Goal: Information Seeking & Learning: Learn about a topic

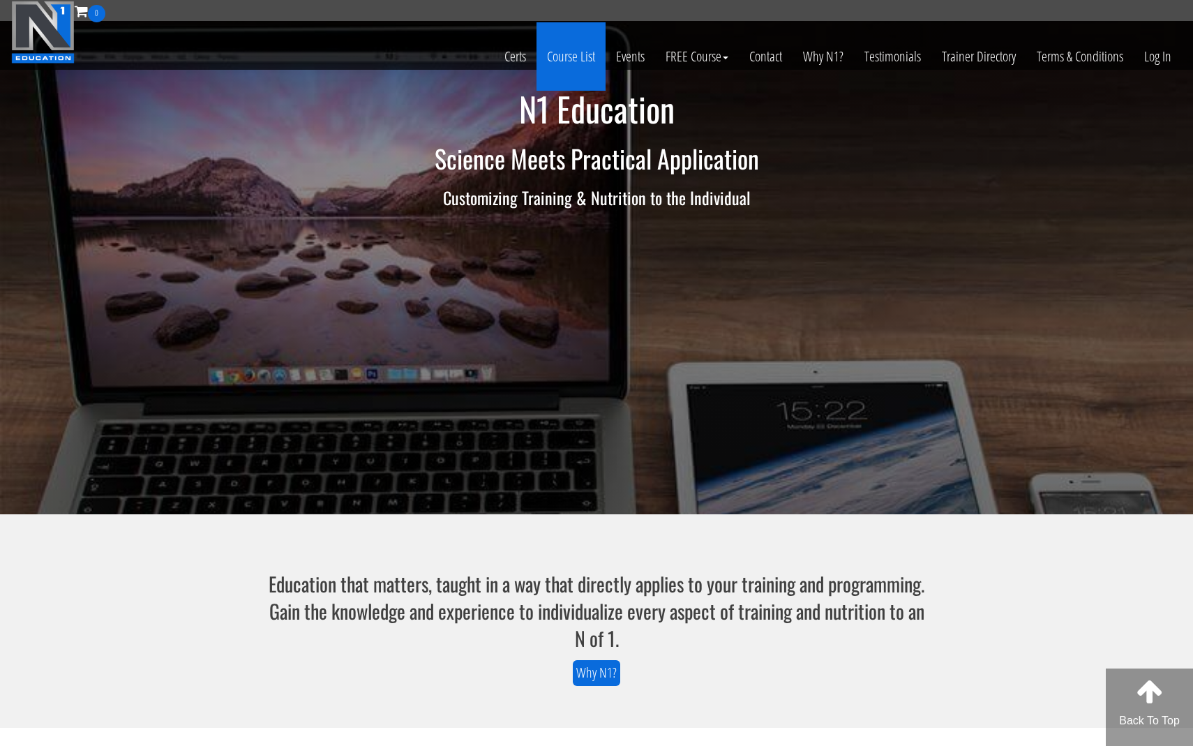
click at [566, 61] on link "Course List" at bounding box center [571, 56] width 69 height 68
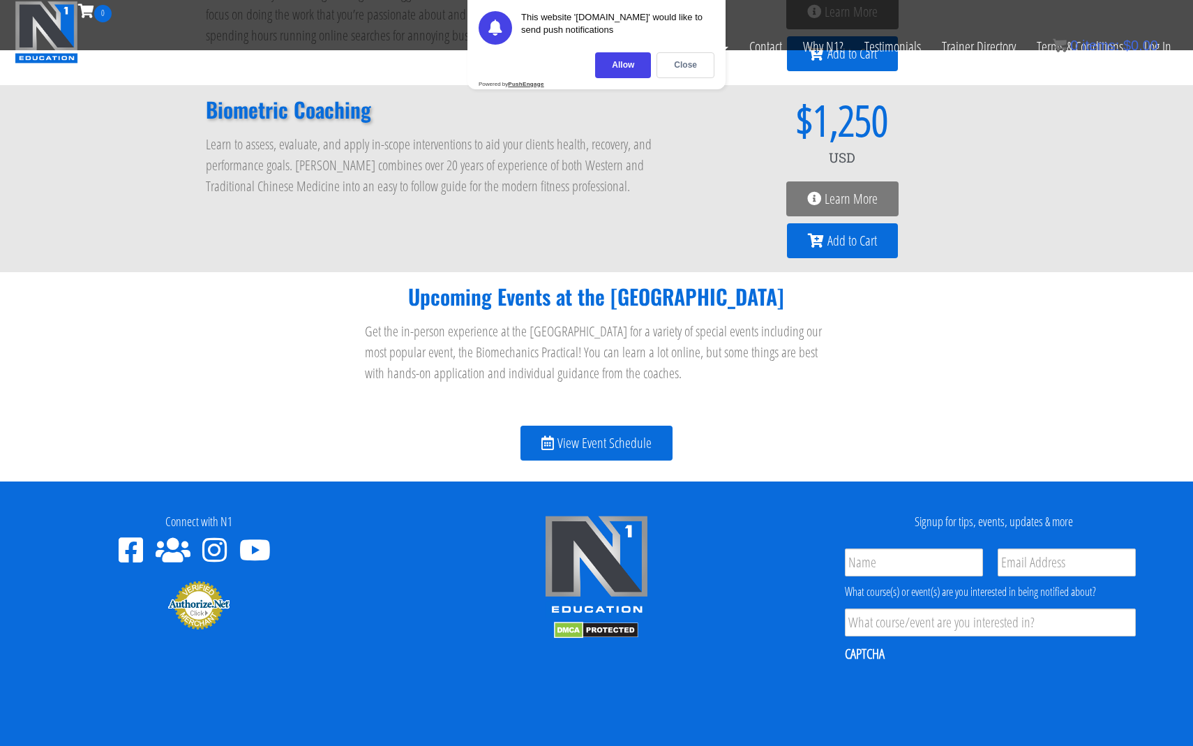
scroll to position [1414, 0]
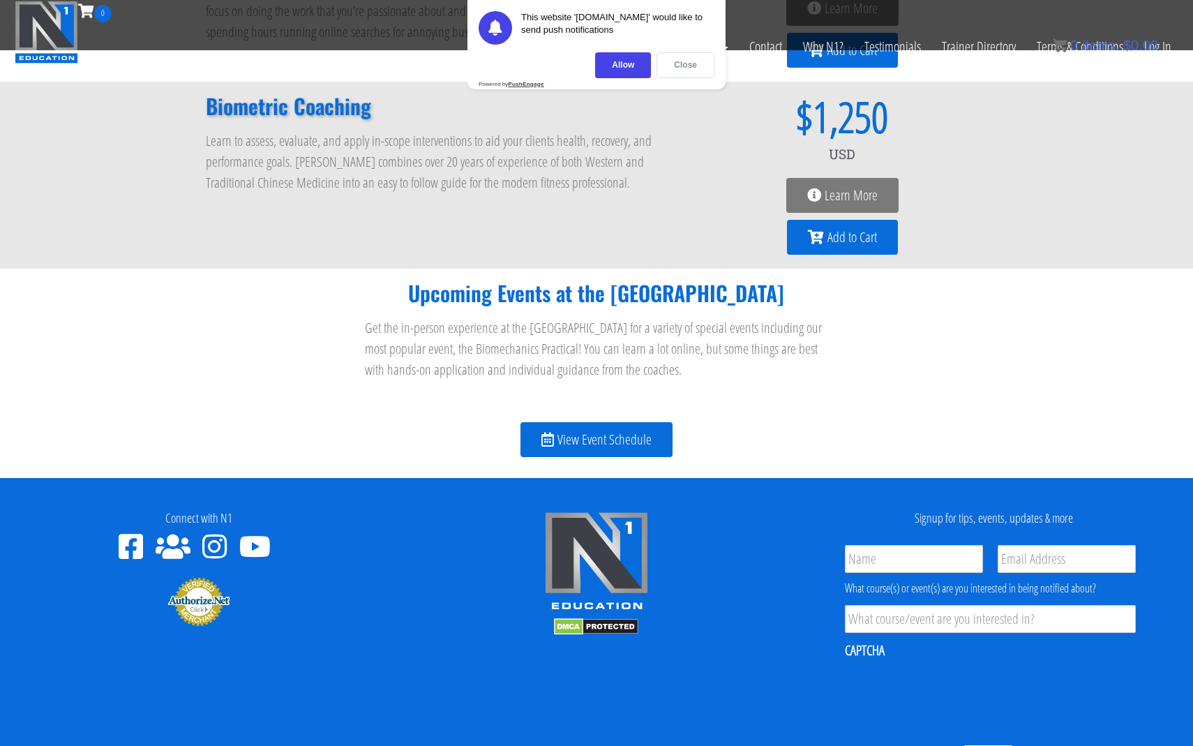
click at [694, 65] on div "Close" at bounding box center [686, 65] width 58 height 26
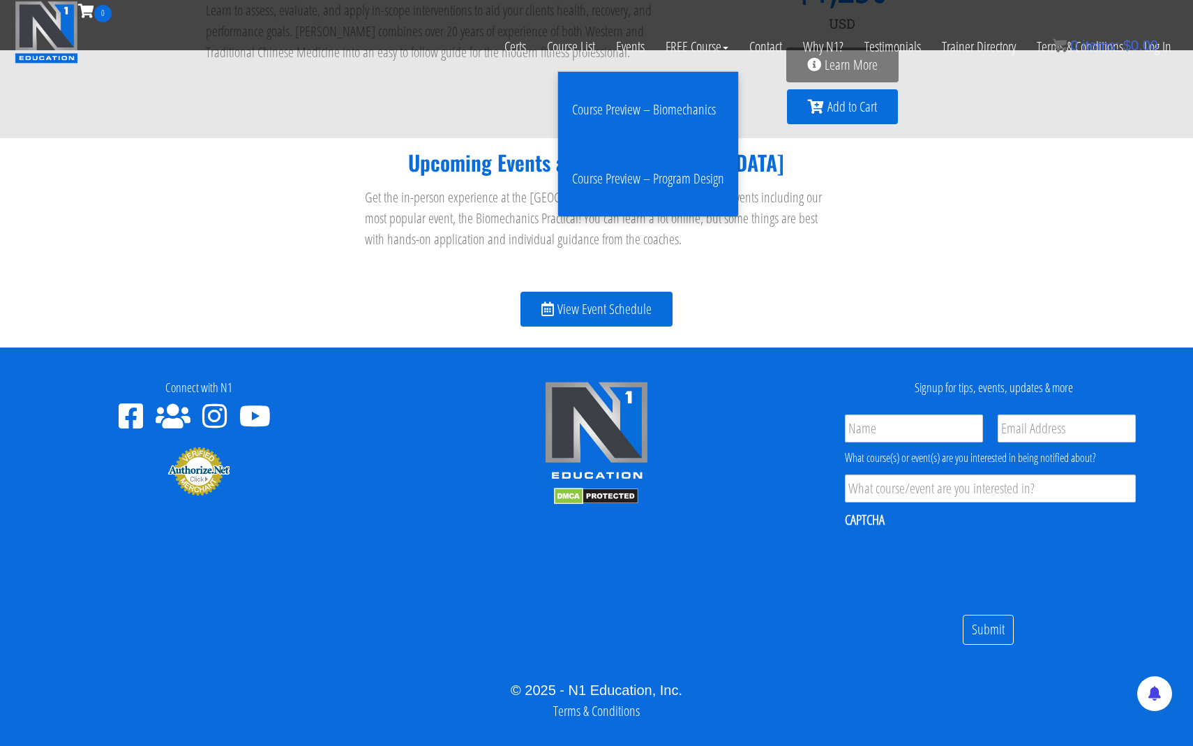
scroll to position [1568, 0]
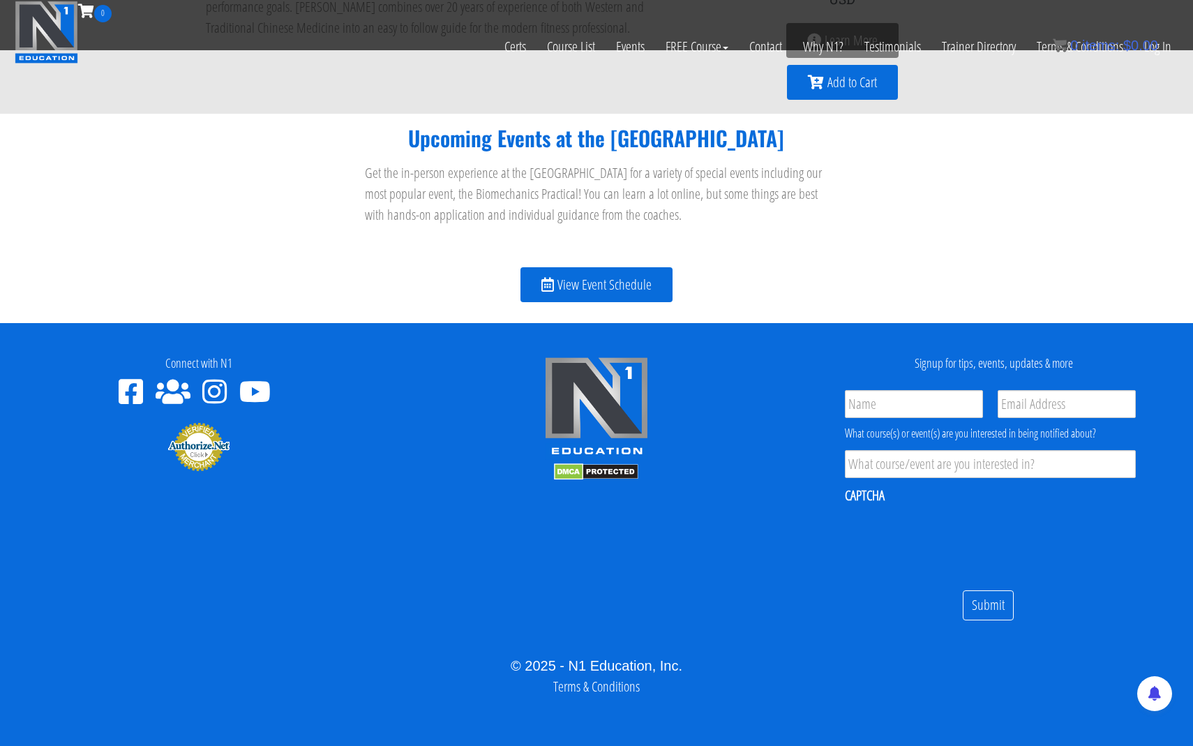
click at [595, 282] on span "View Event Schedule" at bounding box center [604, 285] width 94 height 14
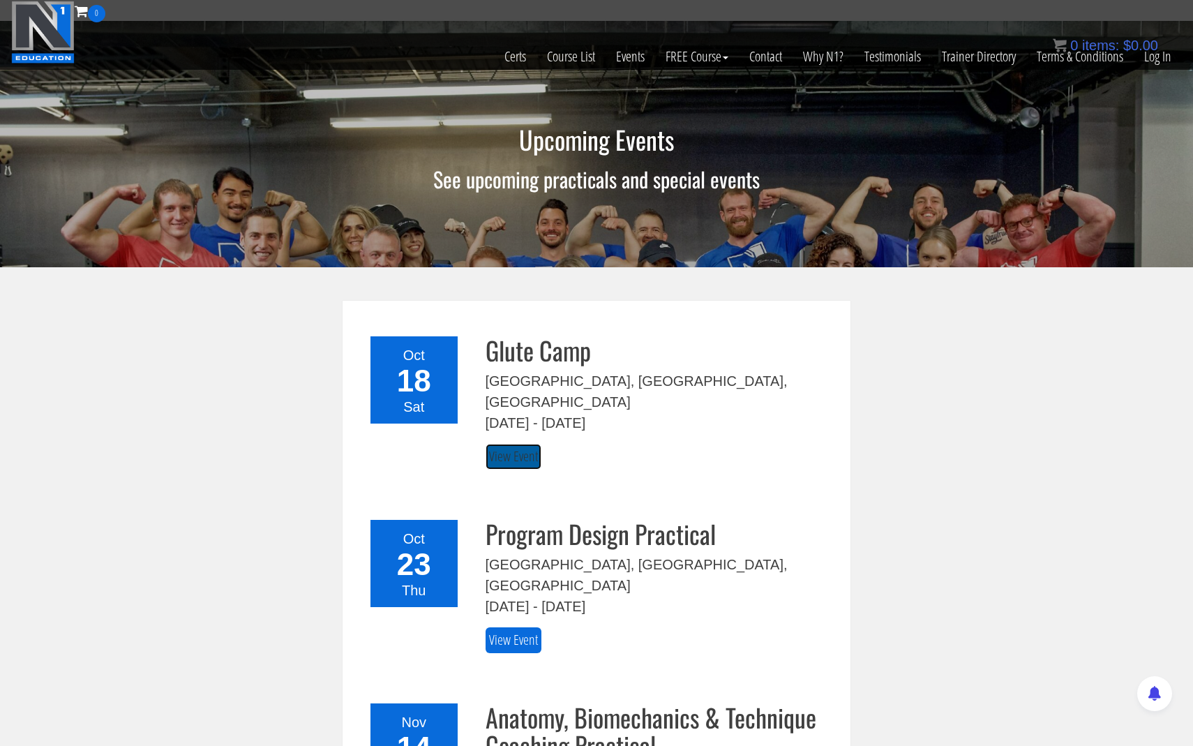
click at [526, 444] on link "View Event" at bounding box center [514, 457] width 56 height 26
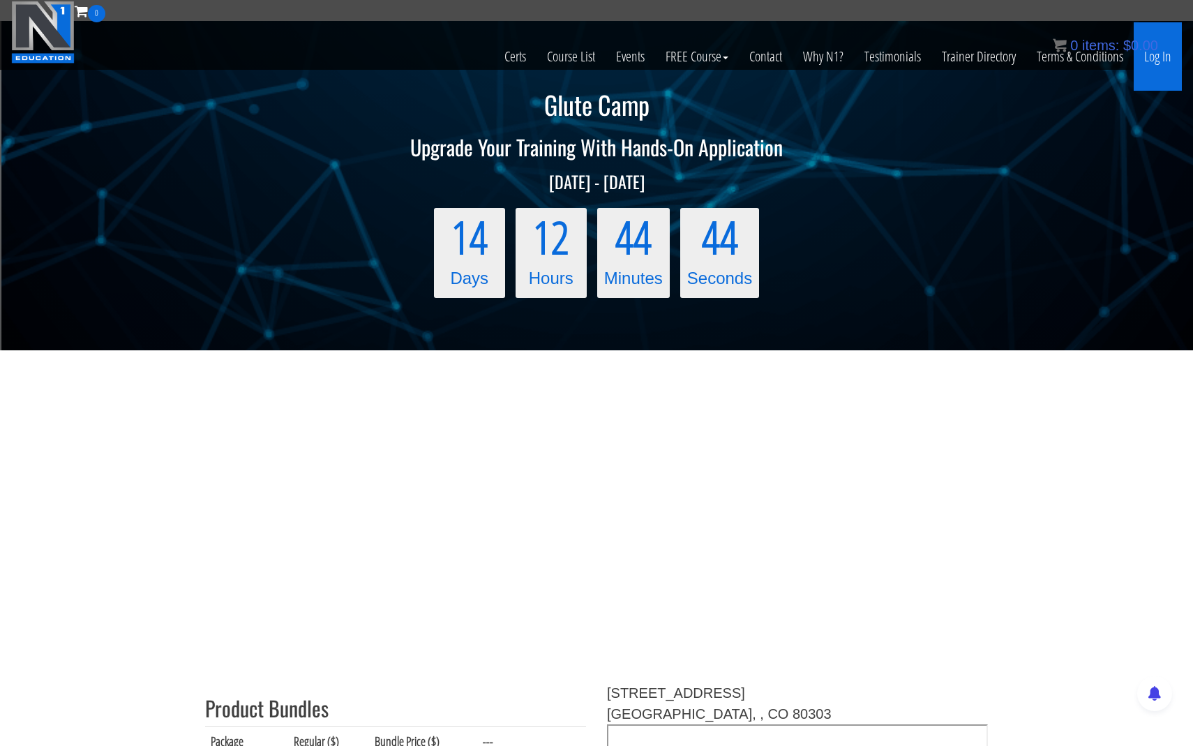
click at [1155, 62] on link "Log In" at bounding box center [1158, 56] width 48 height 68
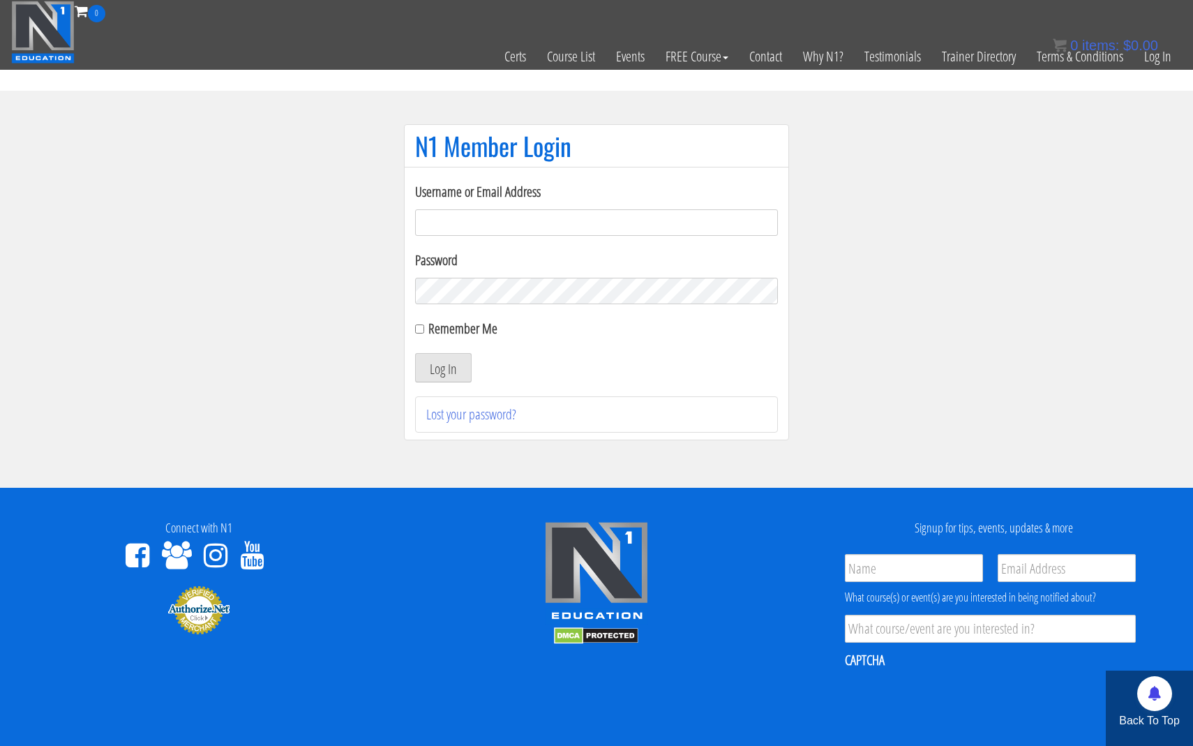
type input "jeremiah@bairfit.com"
click at [418, 323] on div "Remember Me" at bounding box center [596, 328] width 363 height 21
click at [344, 315] on section "N1 Member Login Username or Email Address jeremiah@bairfit.com Password Remembe…" at bounding box center [596, 289] width 1193 height 397
click at [435, 367] on button "Log In" at bounding box center [443, 367] width 57 height 29
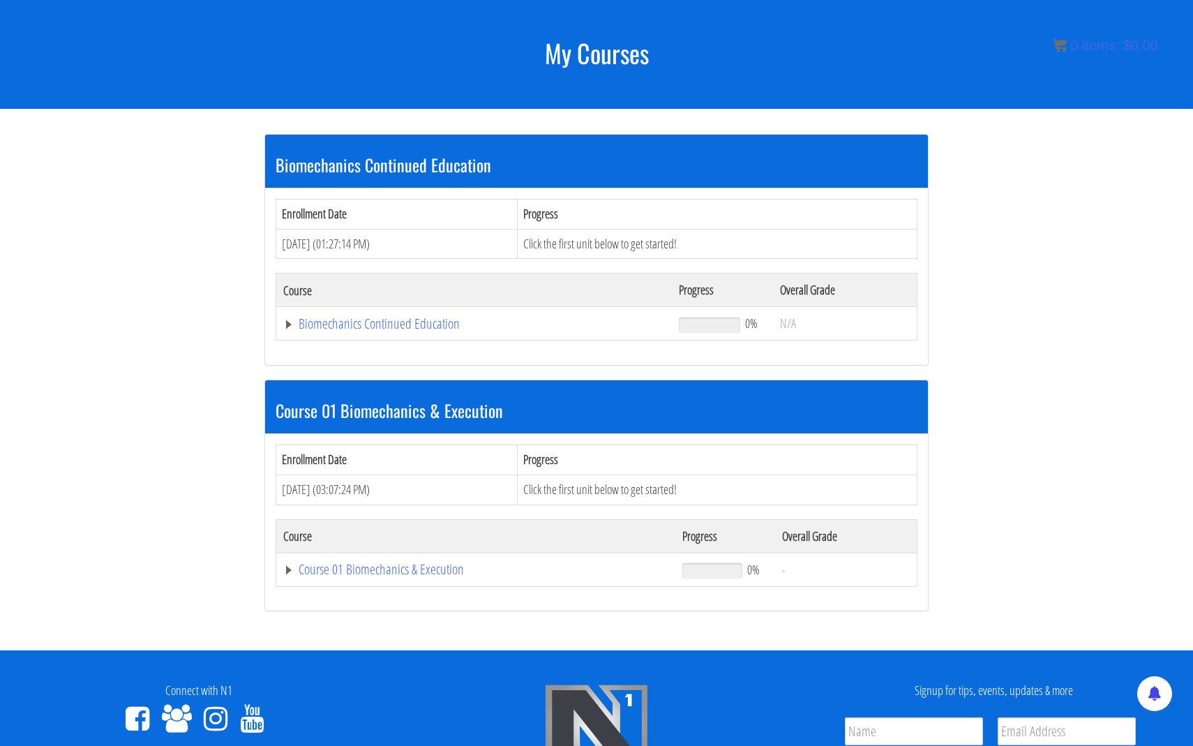
scroll to position [165, 0]
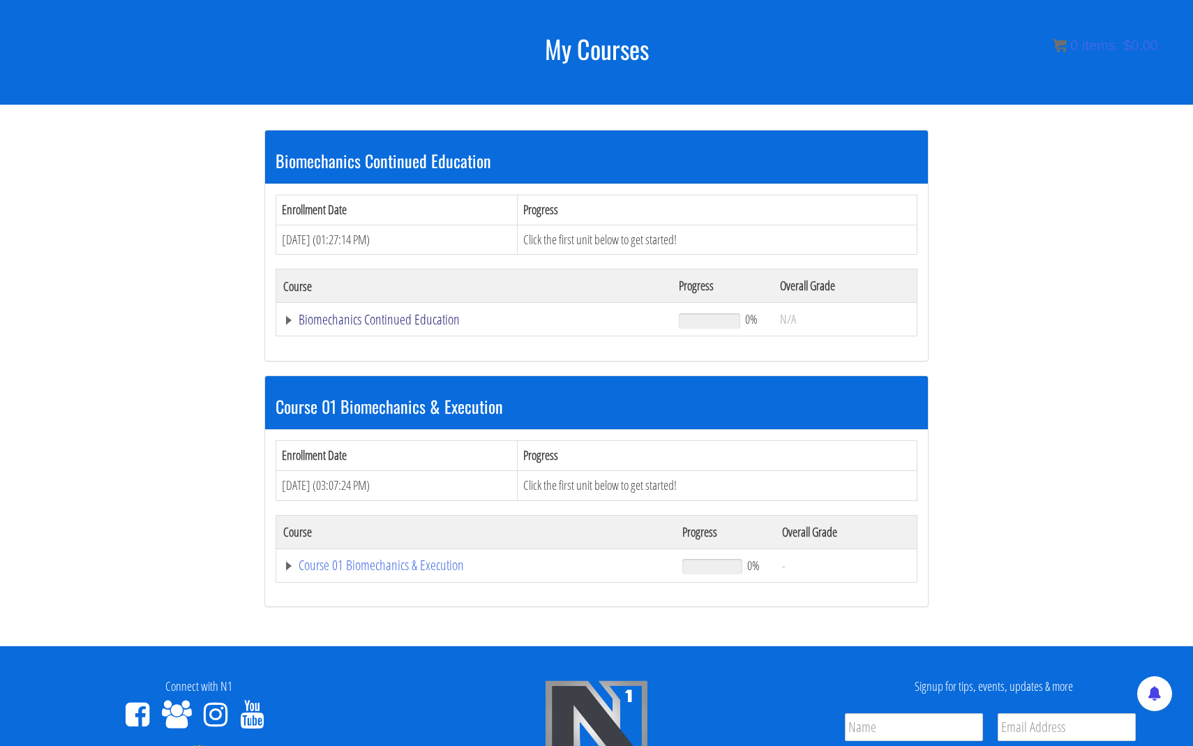
click at [373, 320] on link "Biomechanics Continued Education" at bounding box center [474, 320] width 382 height 14
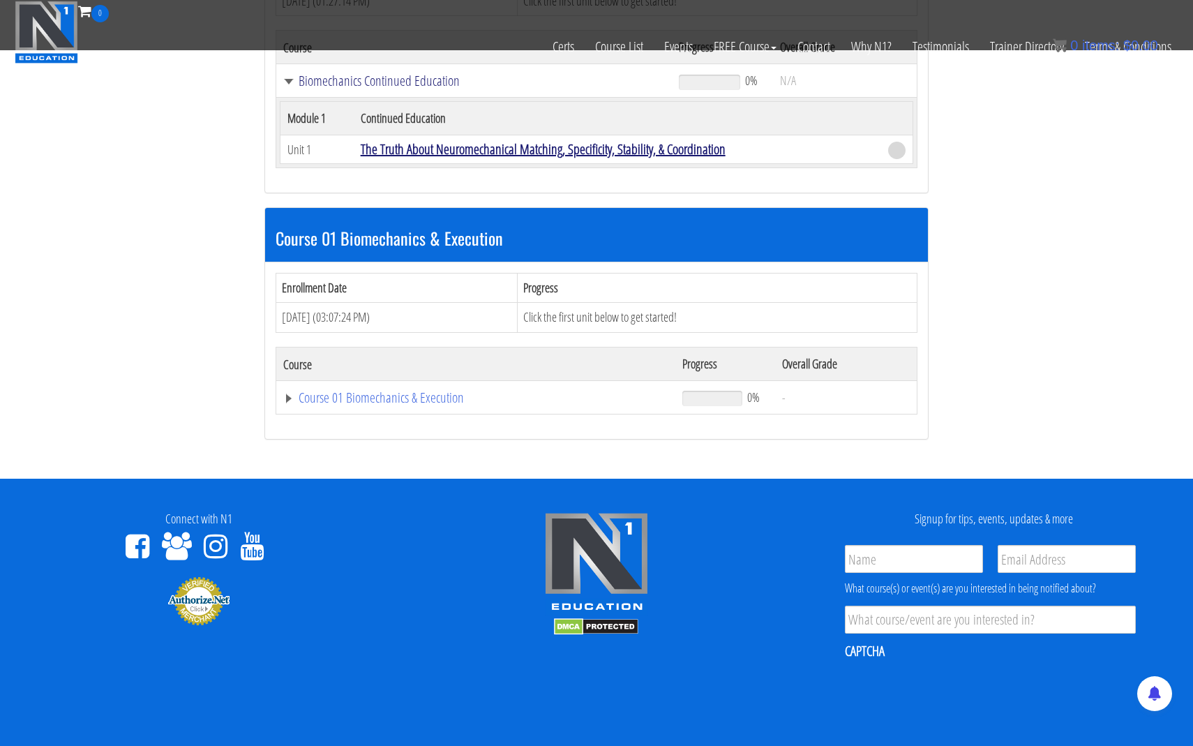
scroll to position [325, 0]
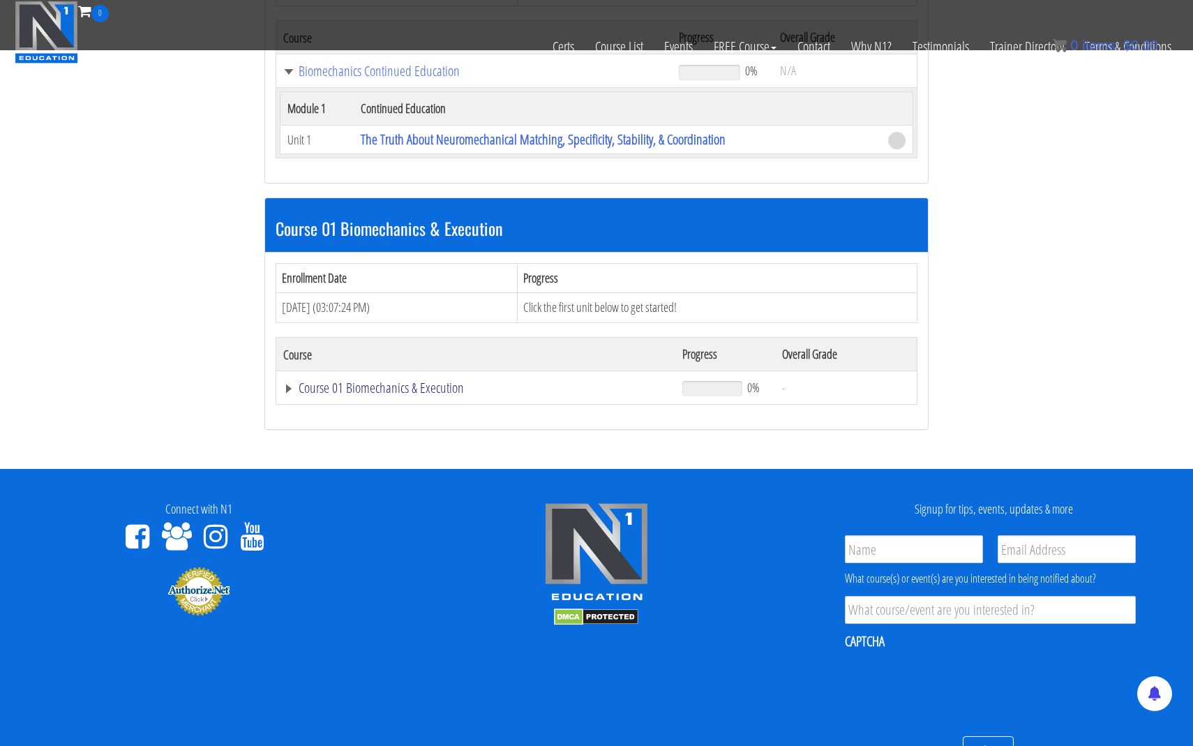
click at [406, 387] on link "Course 01 Biomechanics & Execution" at bounding box center [475, 388] width 385 height 14
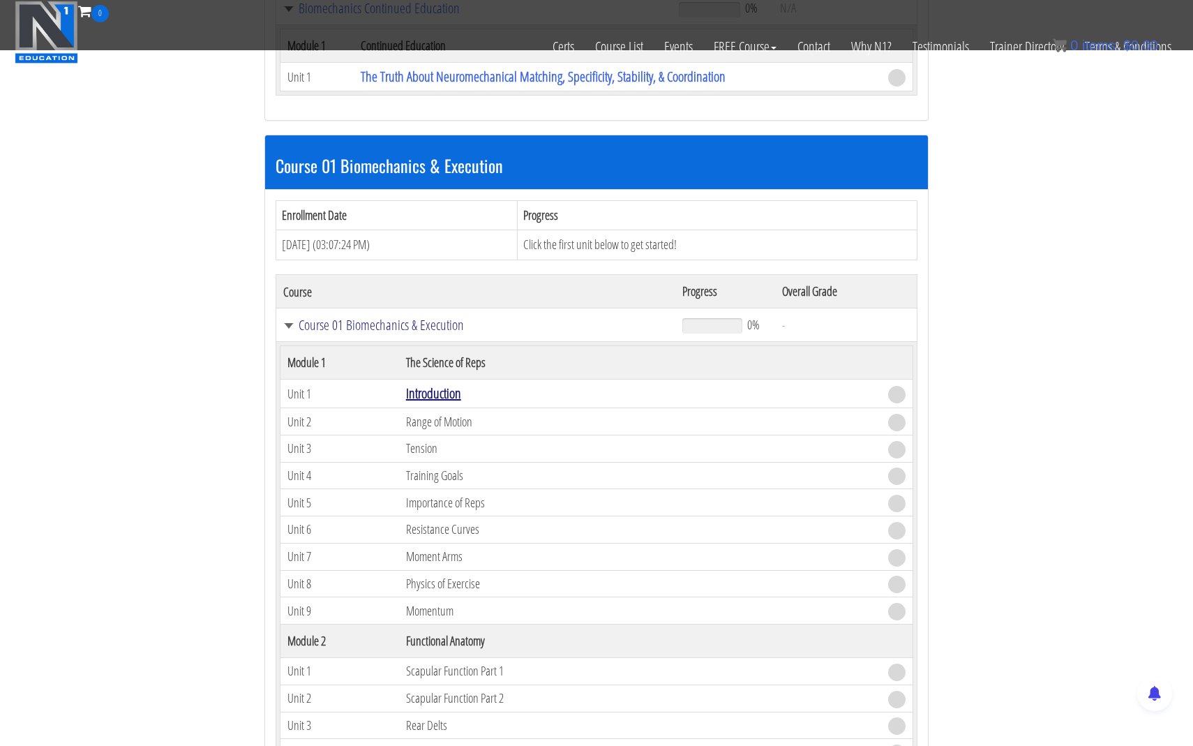
scroll to position [405, 0]
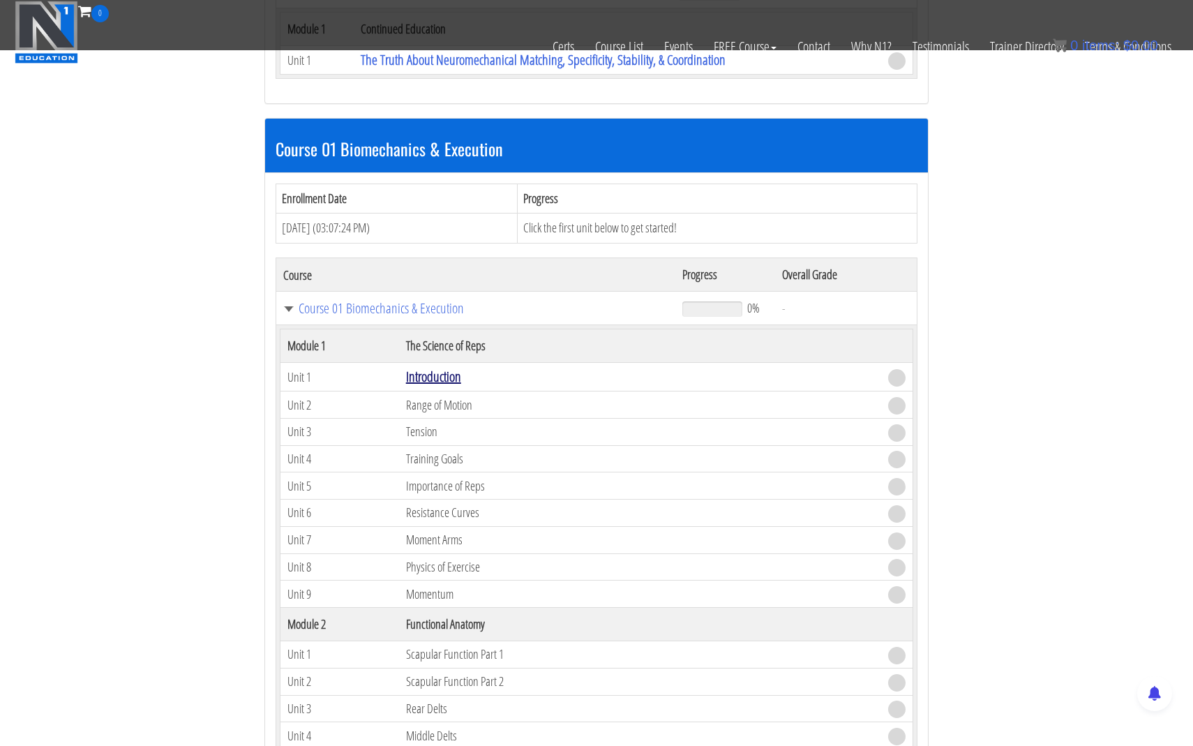
click at [417, 375] on link "Introduction" at bounding box center [433, 376] width 55 height 19
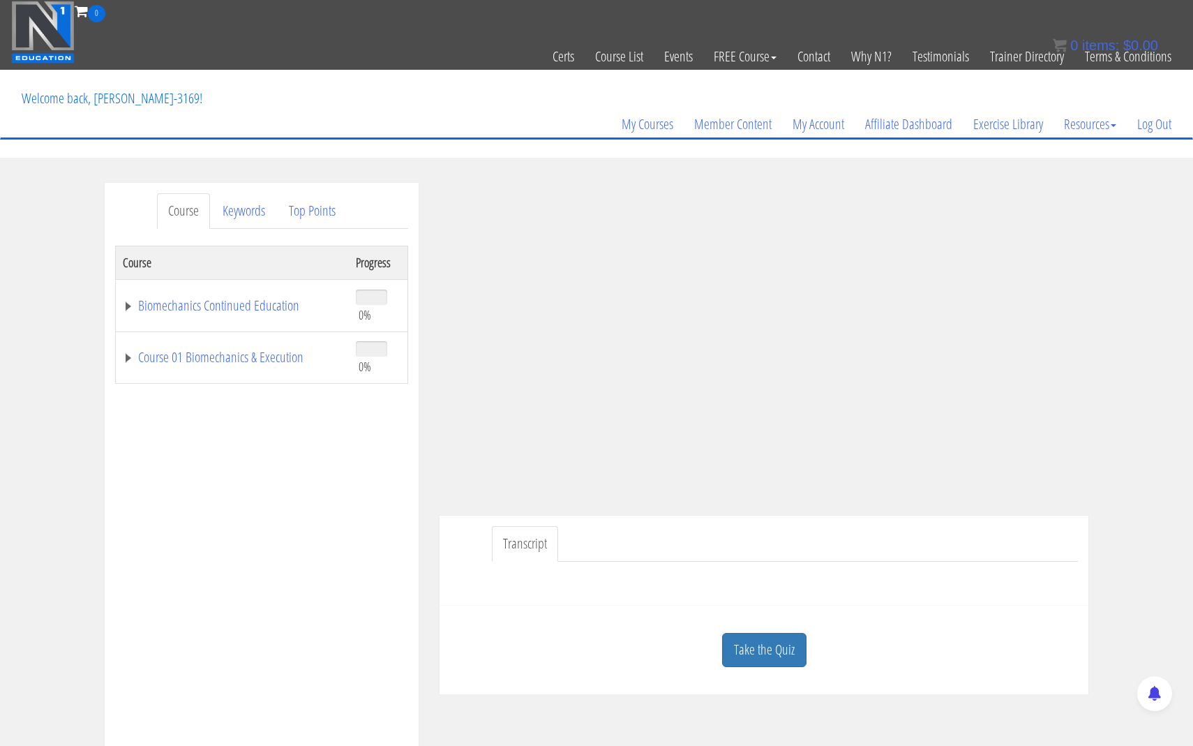
click at [1136, 312] on div "Course Keywords Top Points Course Progress Biomechanics Continued Education 0% …" at bounding box center [596, 577] width 1193 height 788
click at [1118, 373] on div "Course Keywords Top Points Course Progress Biomechanics Continued Education 0% …" at bounding box center [596, 577] width 1193 height 788
click at [632, 161] on section "Course Keywords Top Points Course Progress Biomechanics Continued Education 0% …" at bounding box center [596, 577] width 1193 height 839
click at [268, 217] on link "Keywords" at bounding box center [243, 211] width 65 height 36
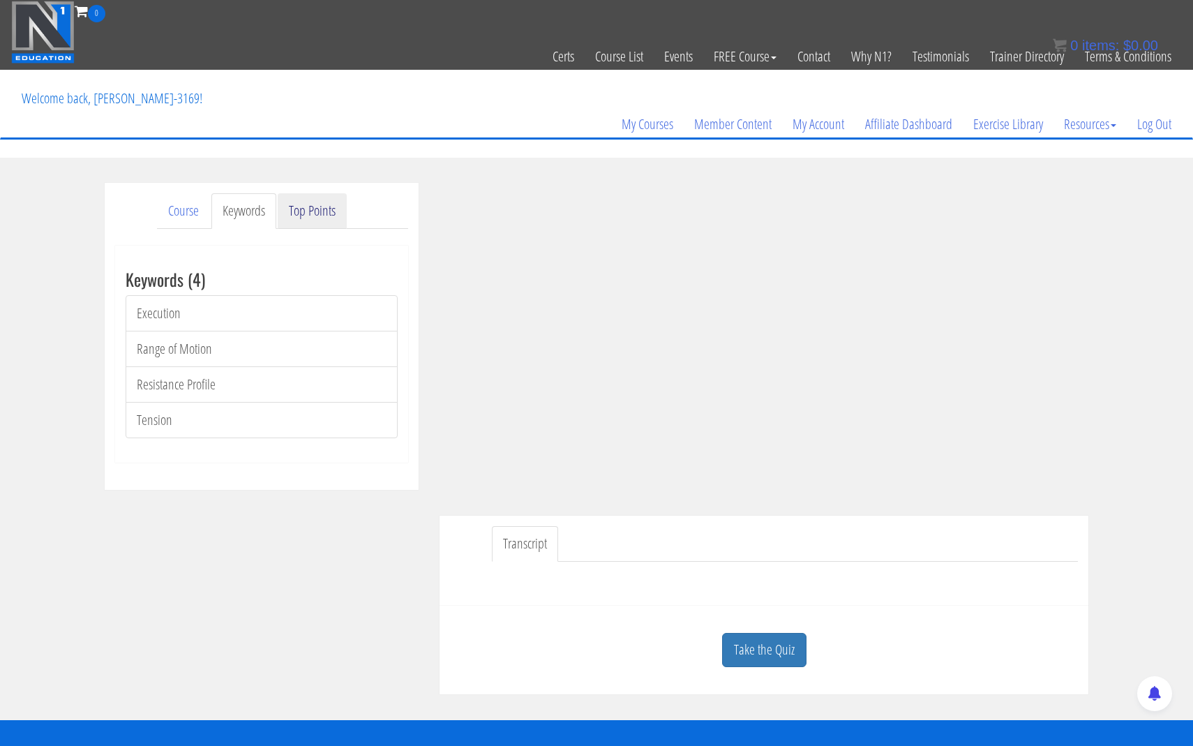
click at [313, 213] on link "Top Points" at bounding box center [312, 211] width 69 height 36
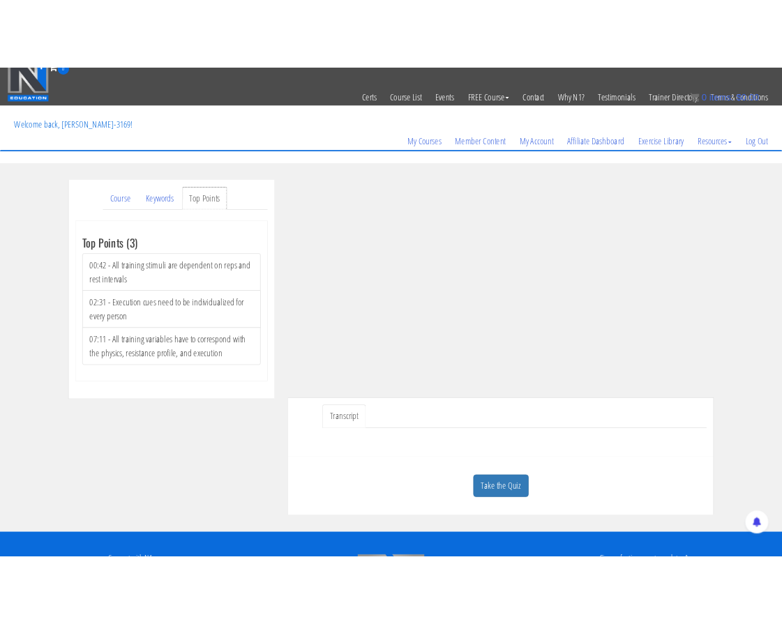
scroll to position [8, 0]
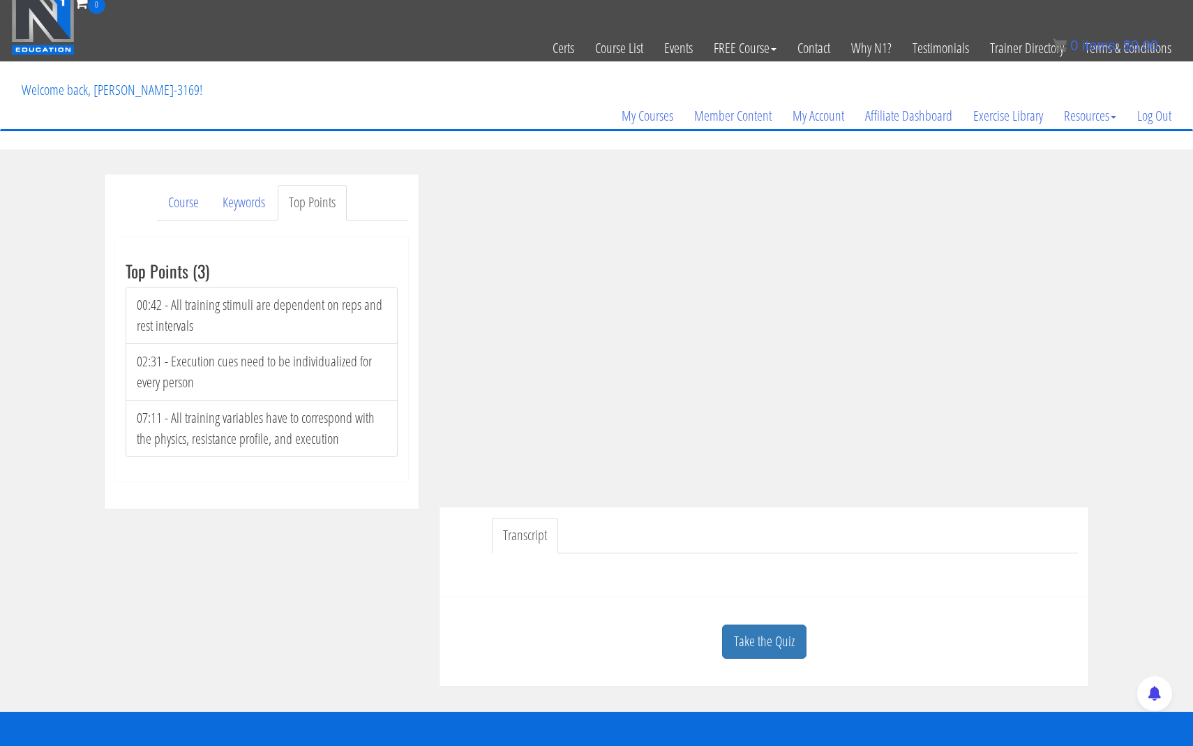
click at [446, 165] on section "Course Keywords Top Points Course Progress Biomechanics Continued Education 0% …" at bounding box center [596, 430] width 1193 height 562
click at [1148, 541] on div "Course Keywords Top Points Course Progress Biomechanics Continued Education 0% …" at bounding box center [596, 430] width 1193 height 512
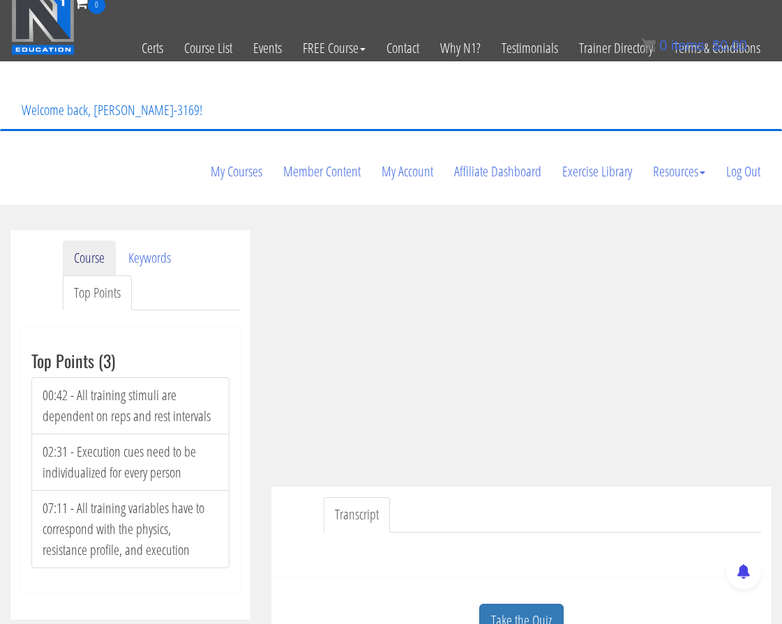
click at [95, 241] on link "Course" at bounding box center [89, 259] width 53 height 36
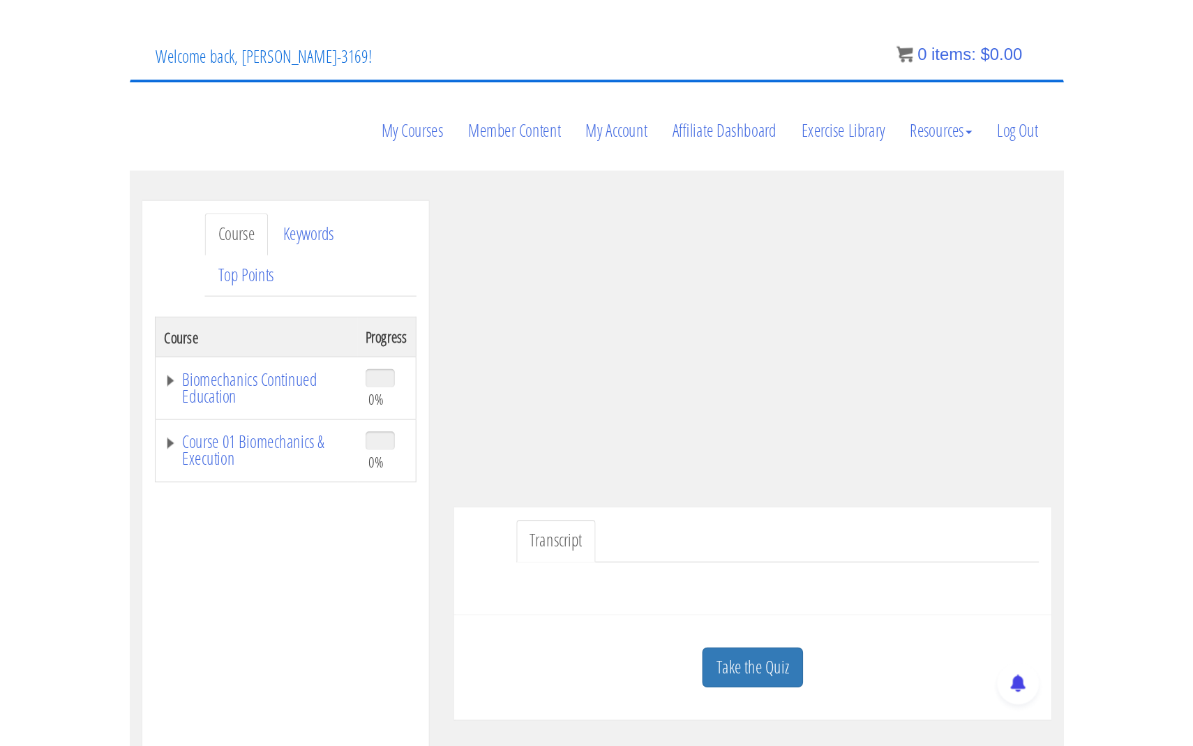
scroll to position [210, 0]
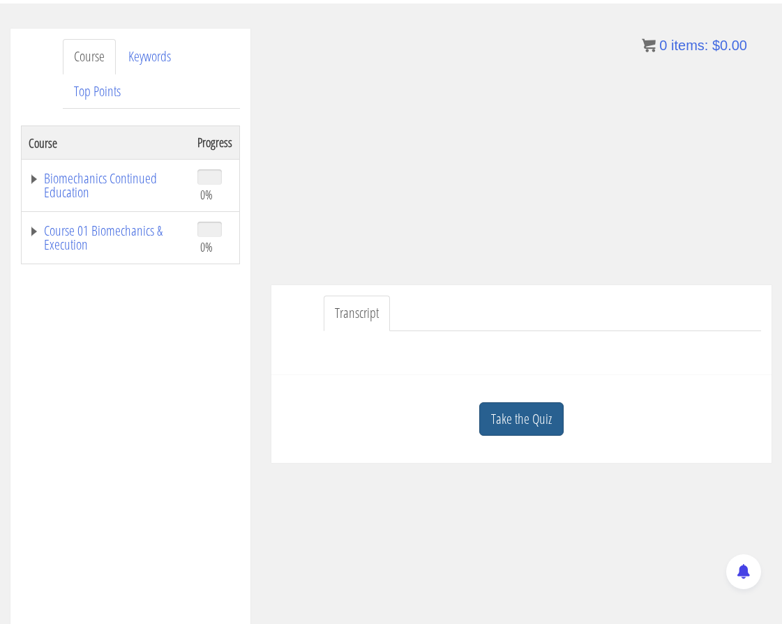
click at [538, 403] on link "Take the Quiz" at bounding box center [521, 420] width 84 height 34
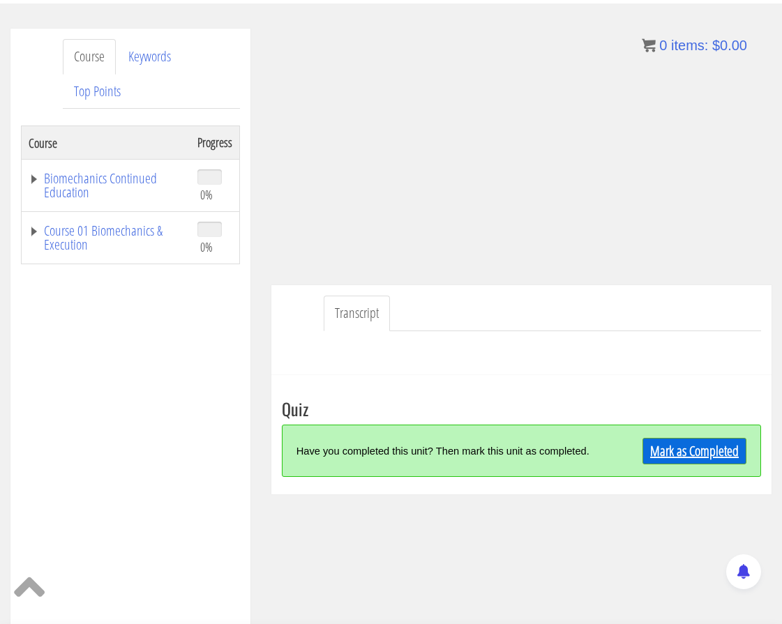
click at [676, 438] on link "Mark as Completed" at bounding box center [695, 451] width 104 height 27
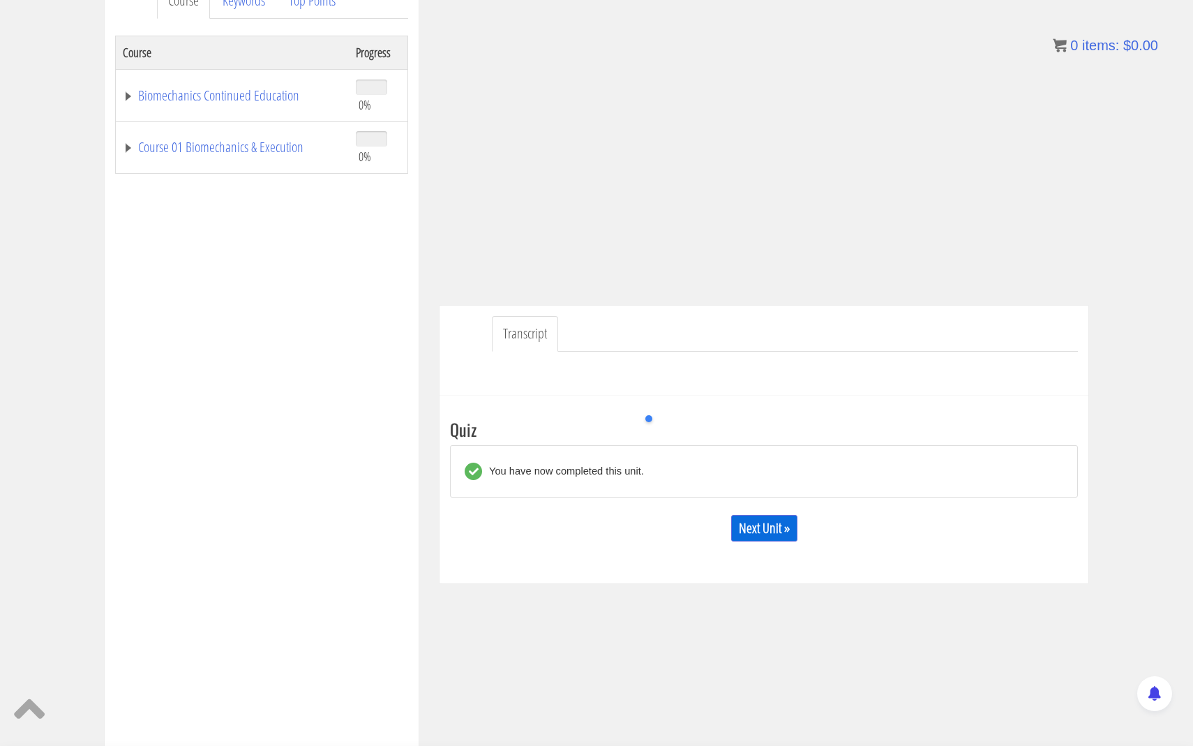
scroll to position [0, 0]
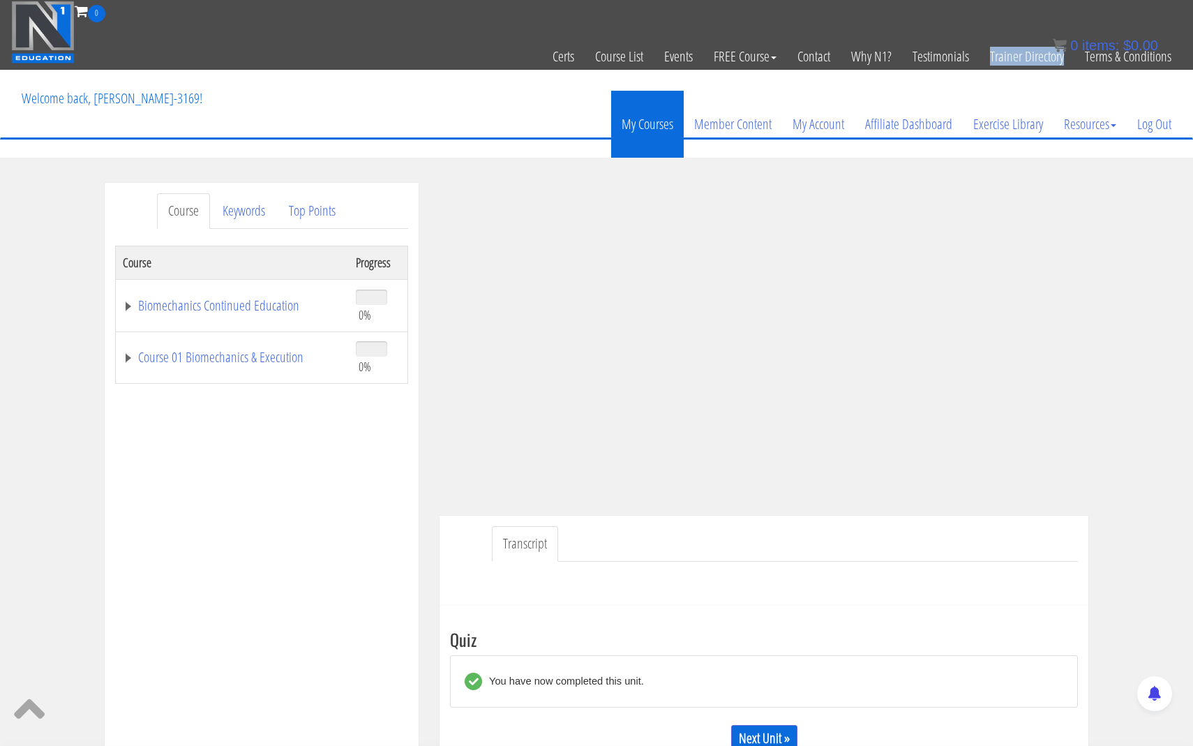
click at [649, 124] on link "My Courses" at bounding box center [647, 124] width 73 height 67
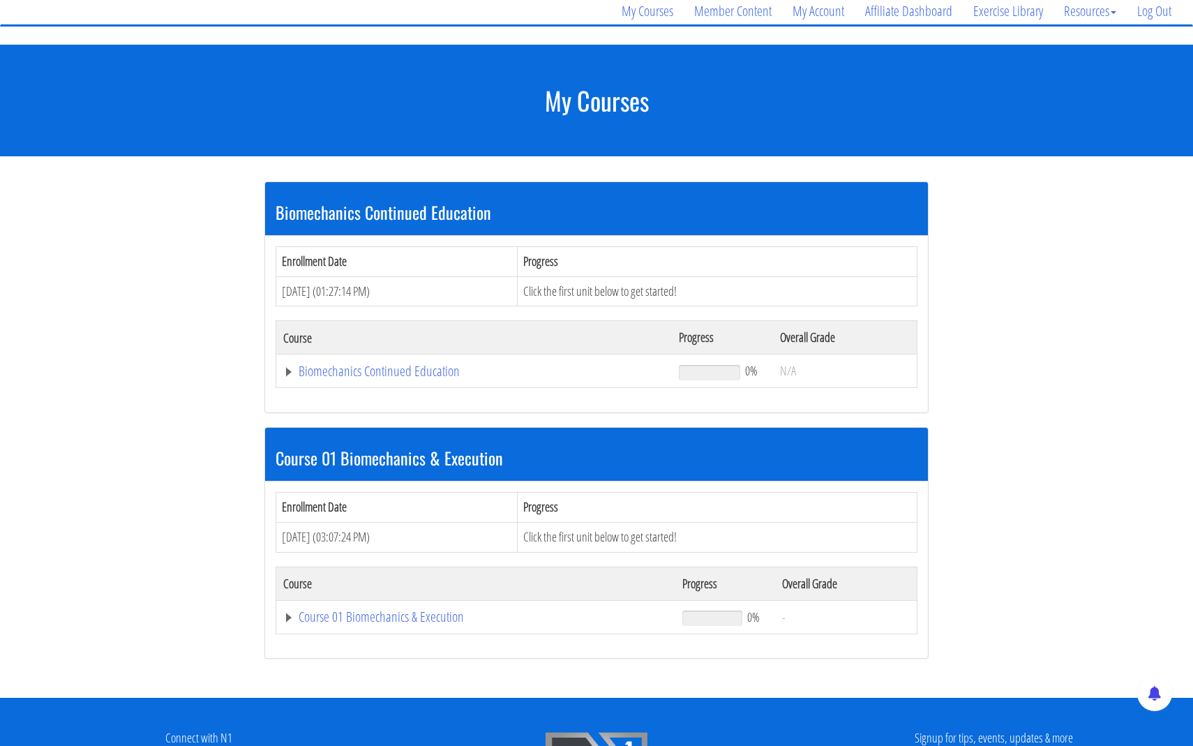
scroll to position [149, 0]
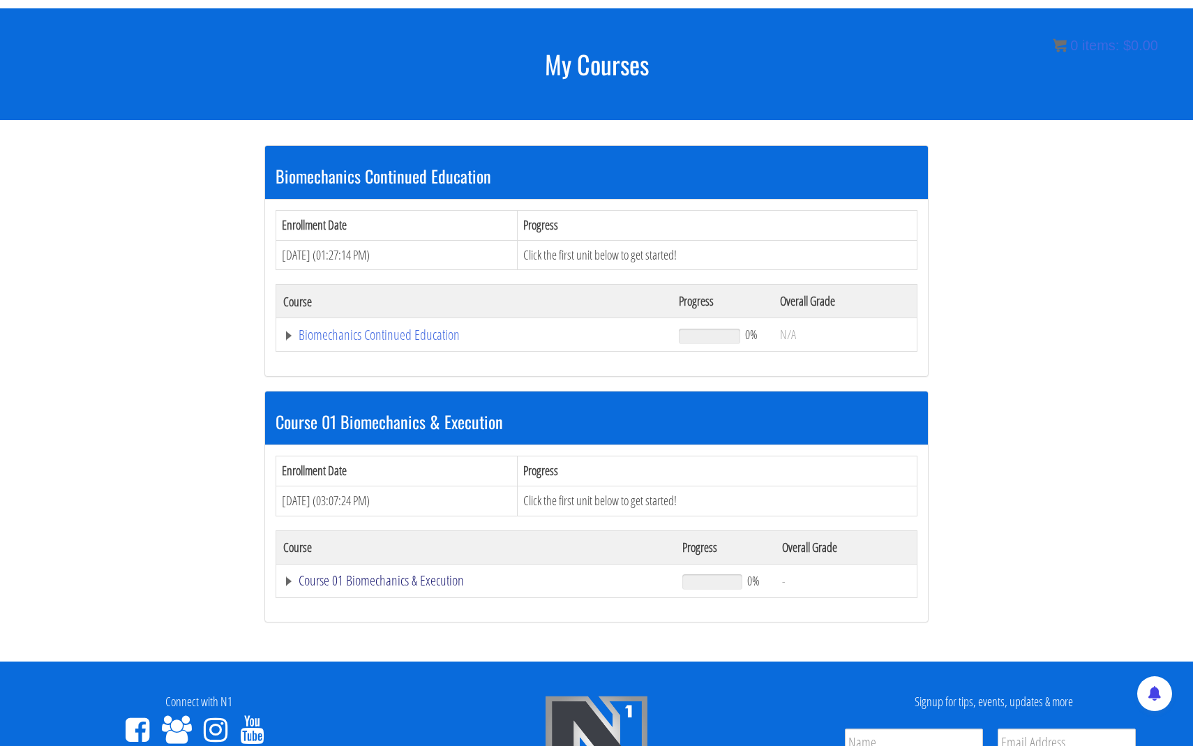
click at [393, 583] on link "Course 01 Biomechanics & Execution" at bounding box center [475, 581] width 385 height 14
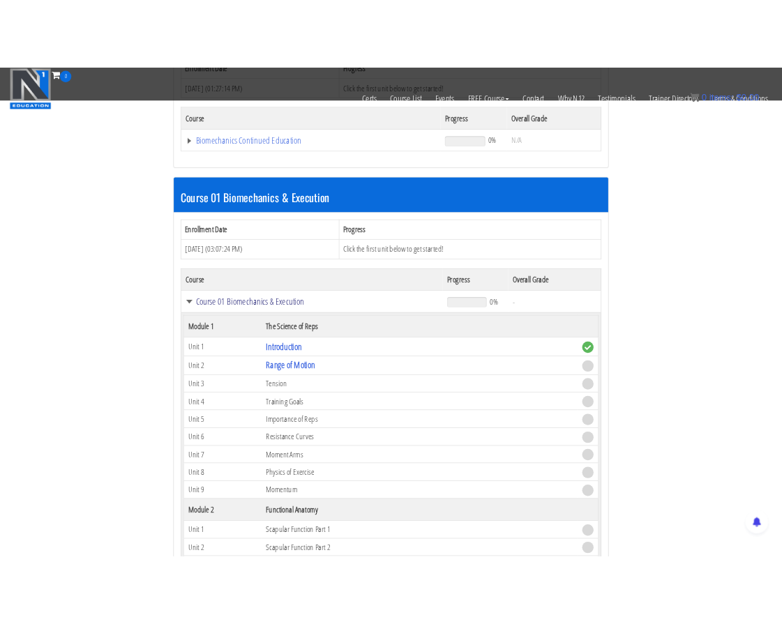
scroll to position [302, 0]
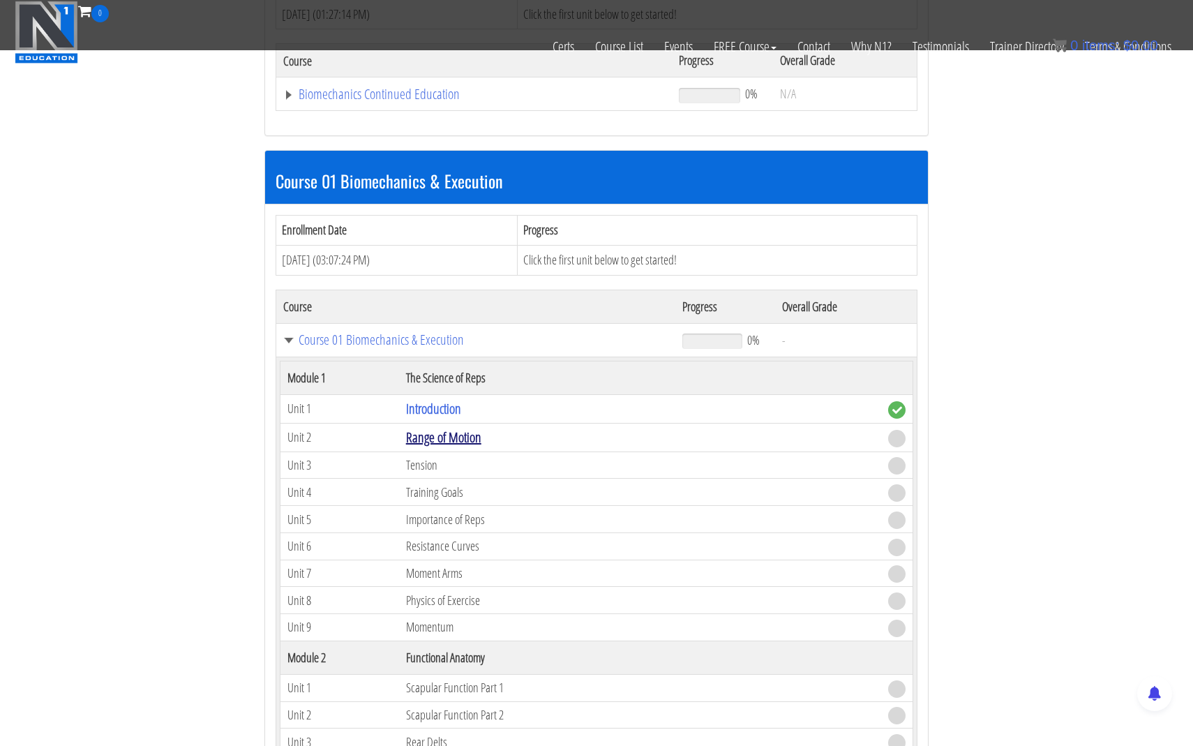
click at [431, 438] on link "Range of Motion" at bounding box center [443, 437] width 75 height 19
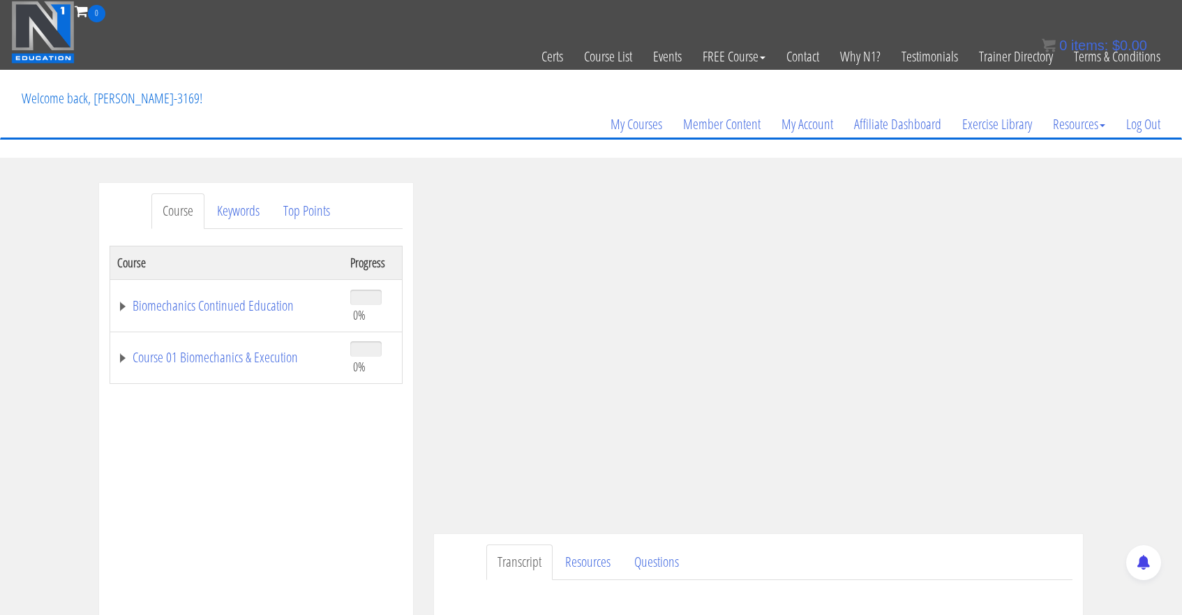
click at [781, 257] on div "Course Keywords Top Points Course Progress Biomechanics Continued Education 0% …" at bounding box center [591, 577] width 1182 height 788
click at [426, 96] on div "My Courses Member Content My Account Affiliate Dashboard Exercise Library Resou…" at bounding box center [591, 103] width 1160 height 67
click at [35, 248] on div "Course Keywords Top Points Course Progress Biomechanics Continued Education 0% …" at bounding box center [591, 577] width 1182 height 788
click at [545, 110] on div "My Courses Member Content My Account Affiliate Dashboard Exercise Library Resou…" at bounding box center [591, 103] width 1160 height 67
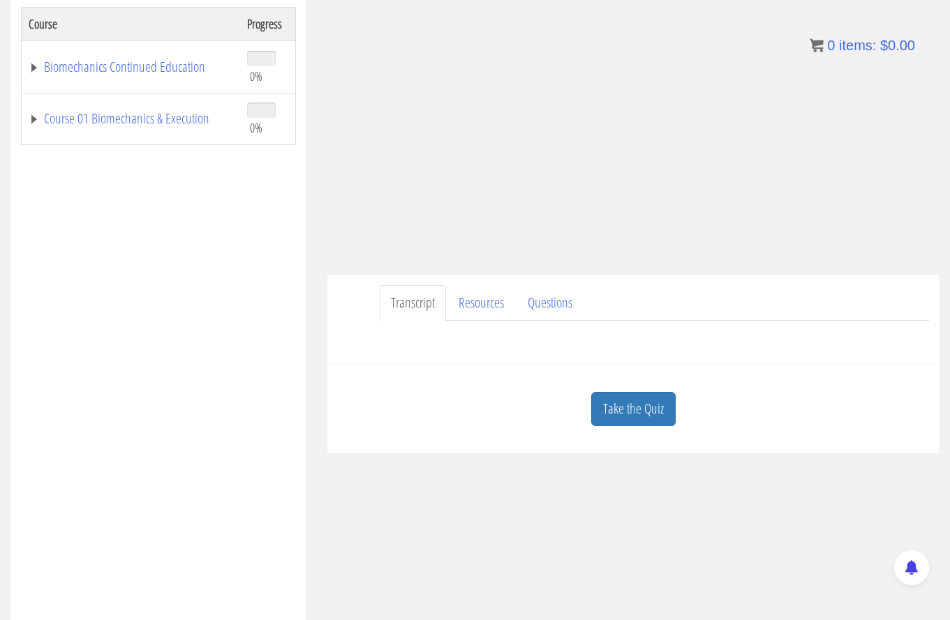
scroll to position [248, 0]
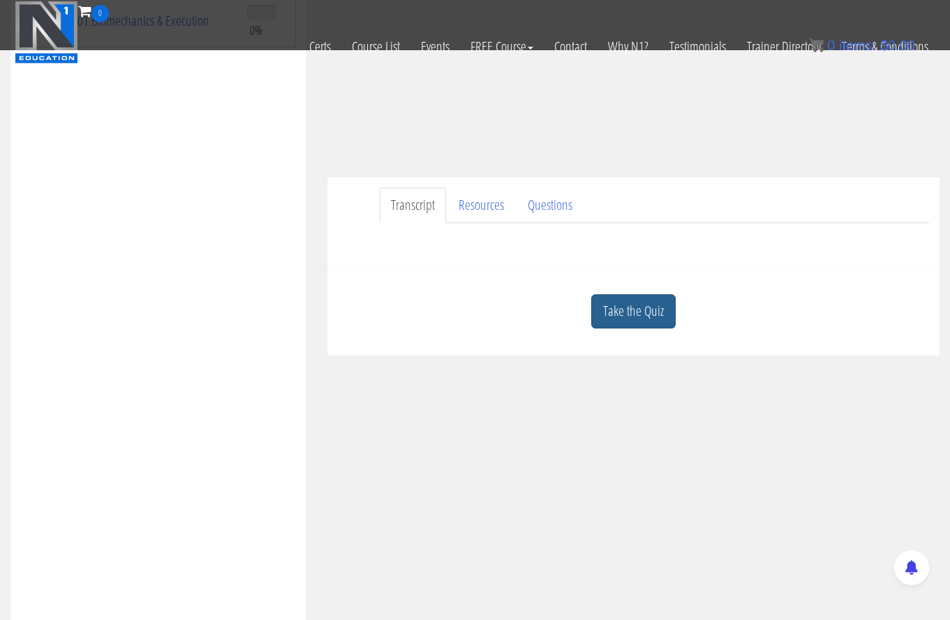
click at [625, 315] on link "Take the Quiz" at bounding box center [633, 311] width 84 height 34
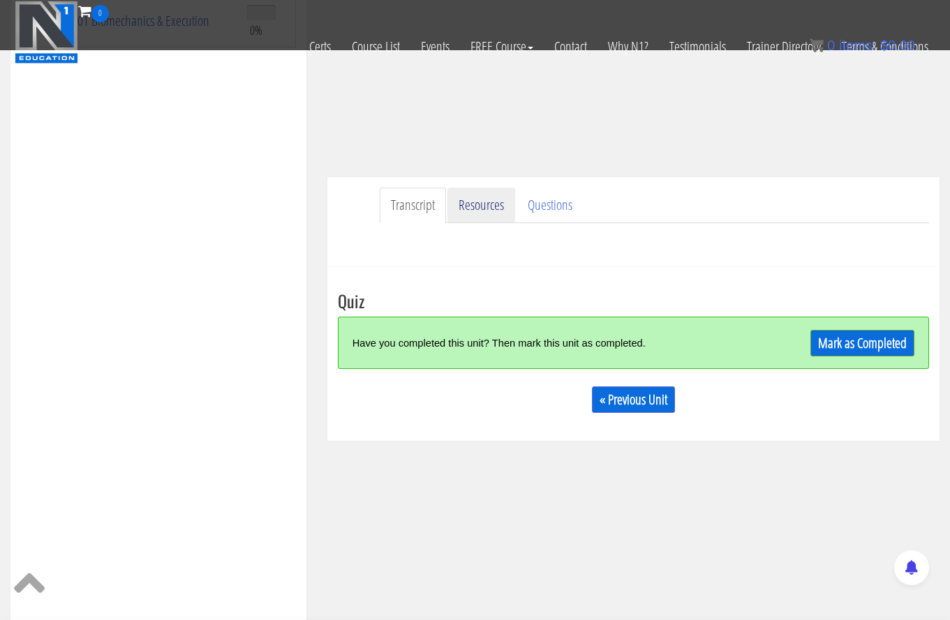
click at [485, 206] on link "Resources" at bounding box center [481, 206] width 68 height 36
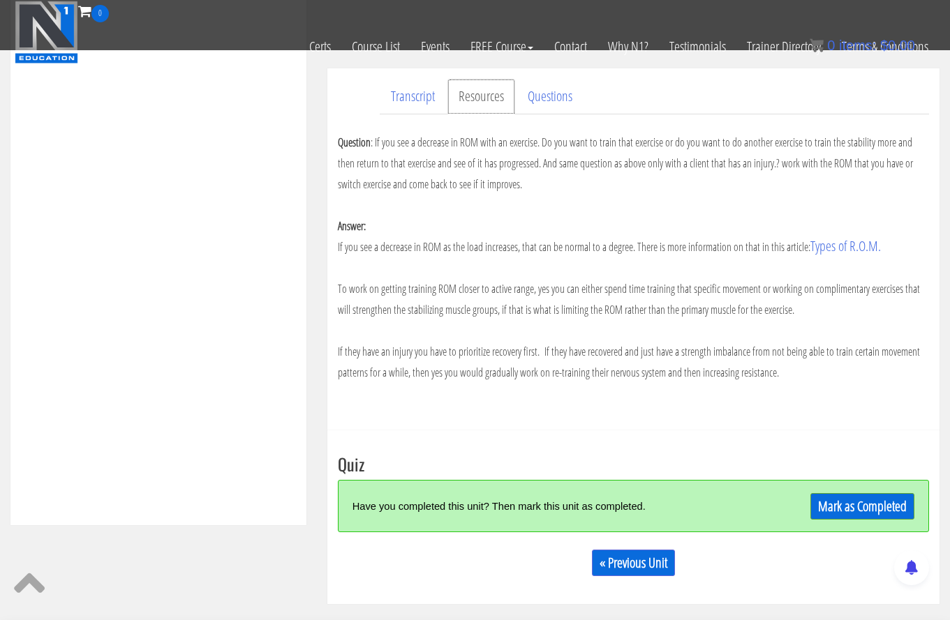
scroll to position [363, 0]
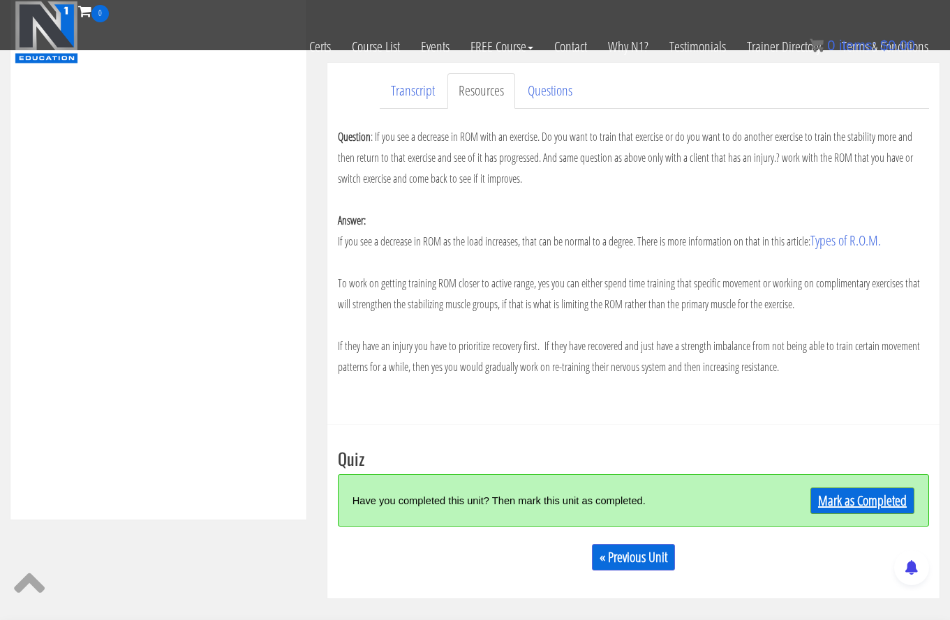
click at [781, 501] on link "Mark as Completed" at bounding box center [862, 501] width 104 height 27
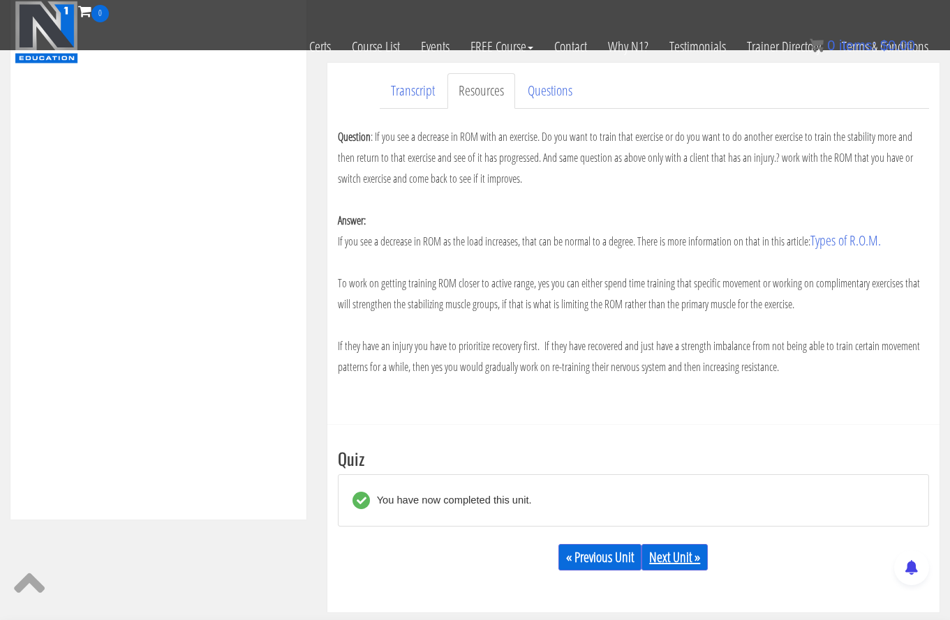
click at [666, 557] on link "Next Unit »" at bounding box center [674, 557] width 66 height 27
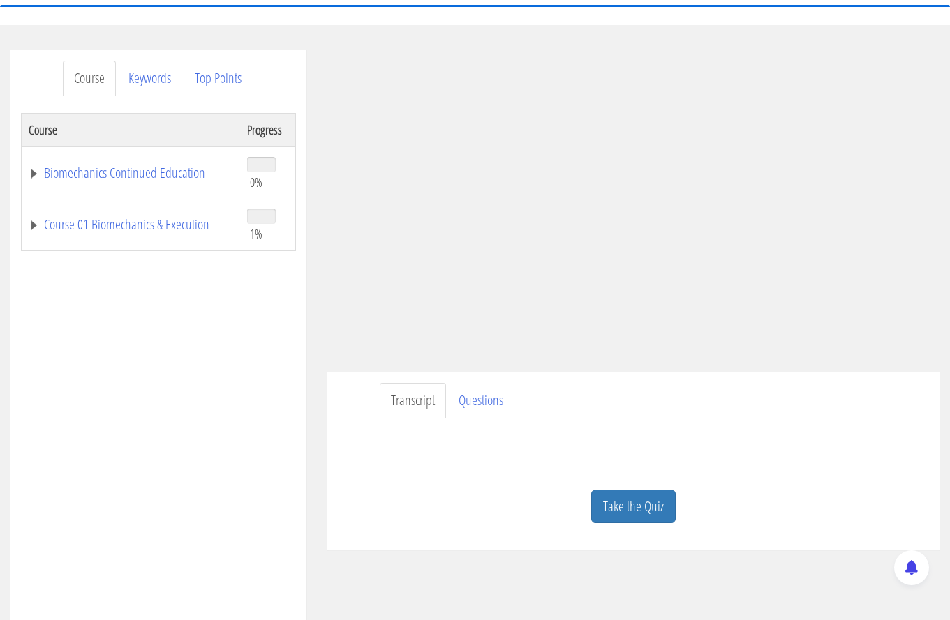
scroll to position [137, 0]
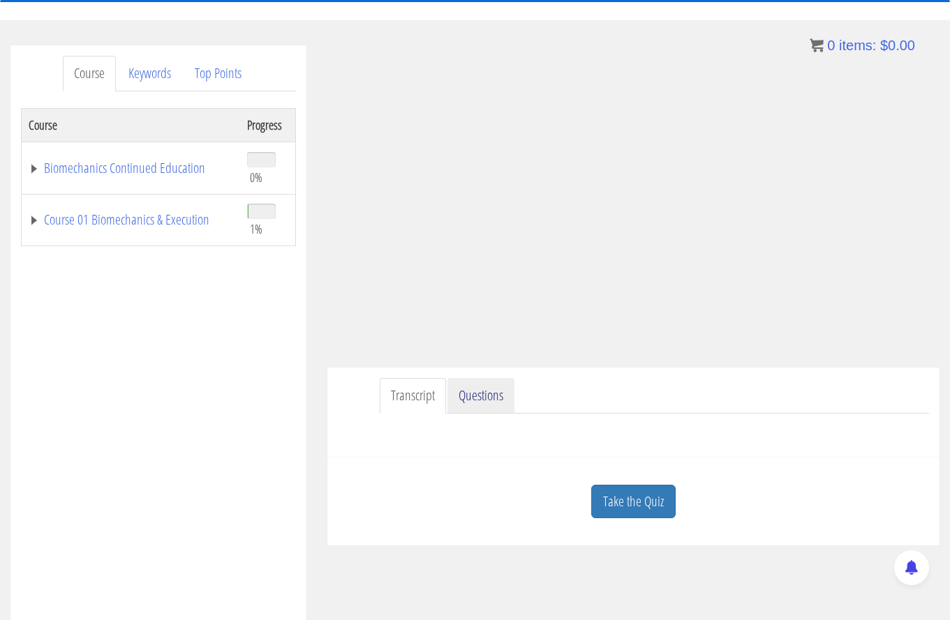
click at [482, 393] on link "Questions" at bounding box center [480, 396] width 67 height 36
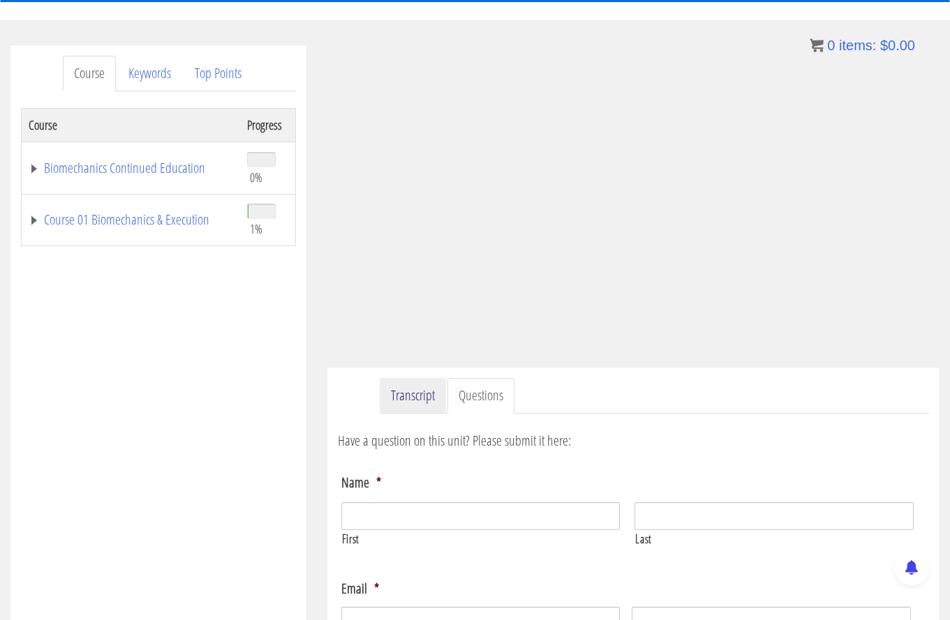
click at [409, 396] on link "Transcript" at bounding box center [413, 396] width 66 height 36
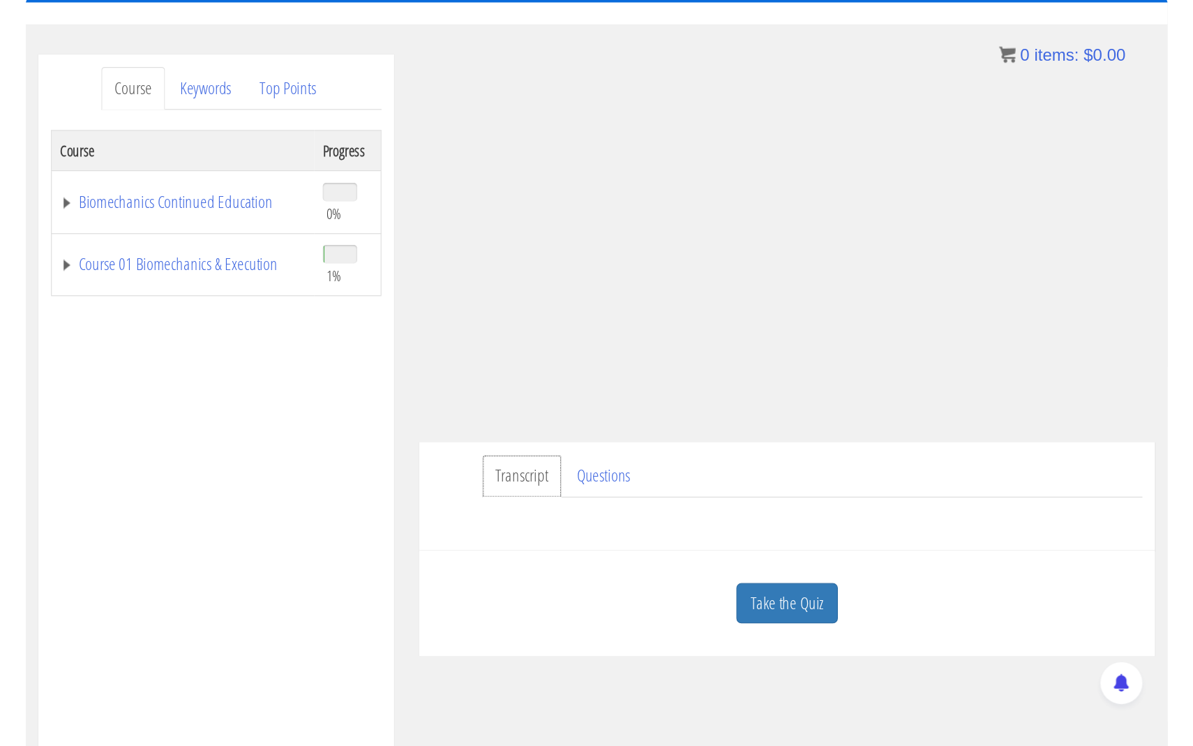
scroll to position [0, 0]
